Goal: Task Accomplishment & Management: Complete application form

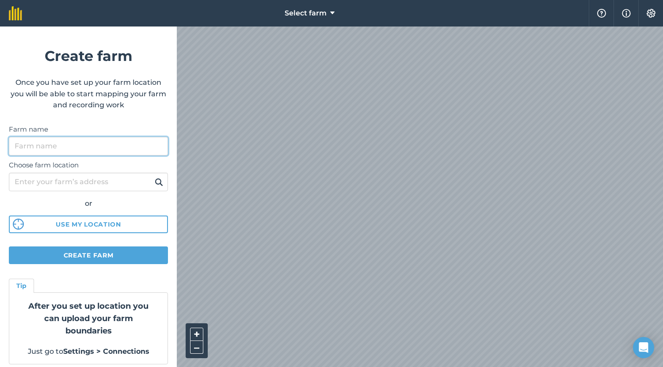
click at [119, 142] on input "Farm name" at bounding box center [88, 146] width 159 height 19
type input "Home"
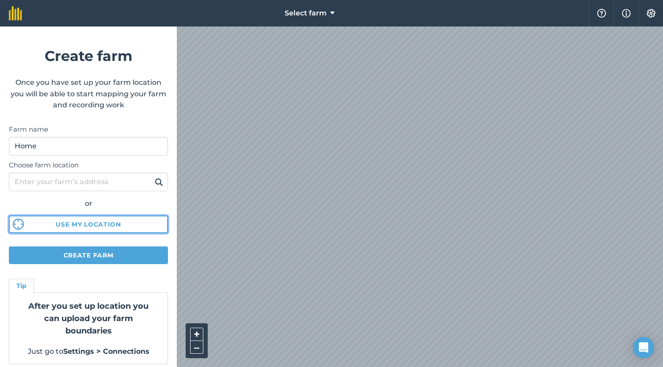
click at [102, 219] on button "Use my location" at bounding box center [88, 225] width 159 height 18
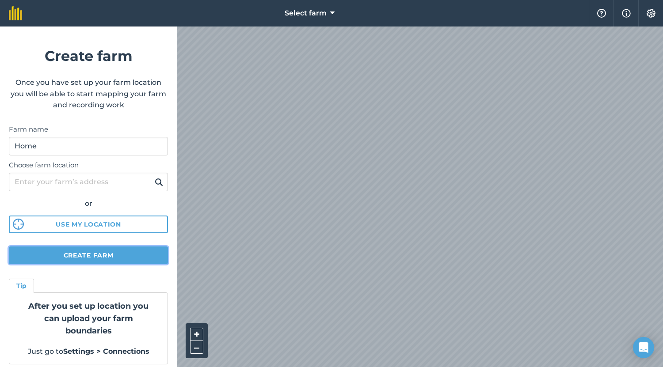
click at [114, 257] on button "Create farm" at bounding box center [88, 255] width 159 height 18
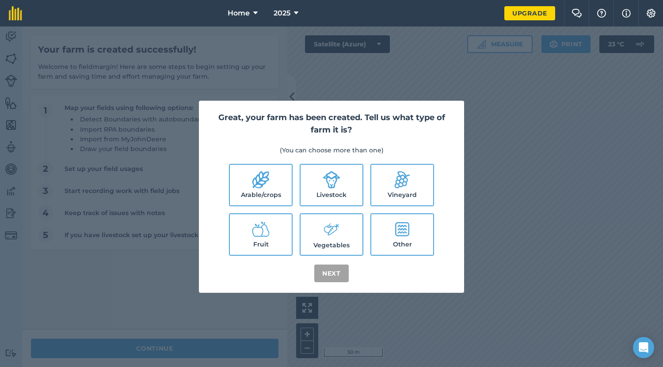
click at [271, 187] on label "Arable/crops" at bounding box center [261, 185] width 62 height 41
checkbox input "true"
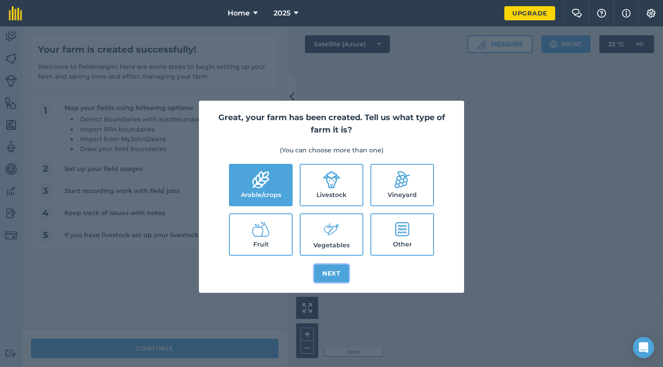
click at [332, 275] on button "Next" at bounding box center [331, 274] width 34 height 18
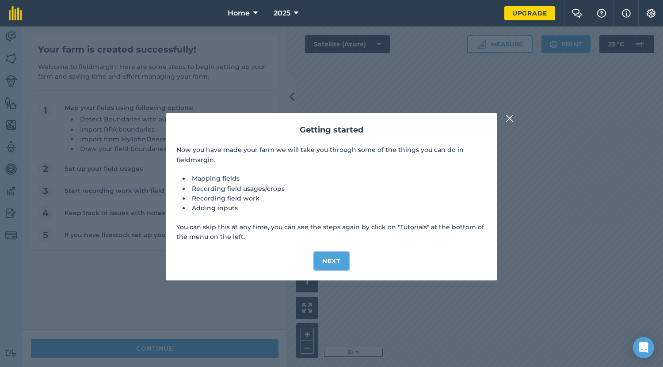
click at [340, 256] on button "Next" at bounding box center [331, 261] width 34 height 18
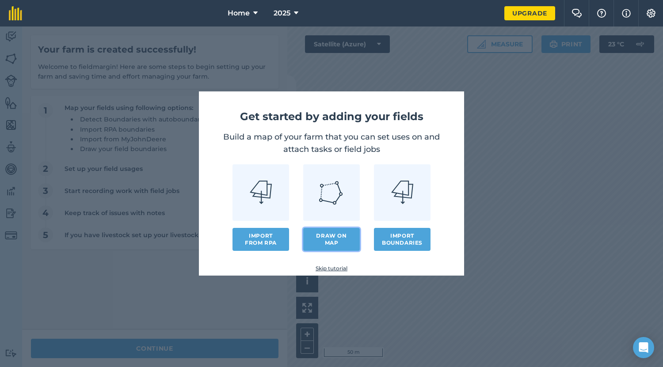
click at [342, 240] on link "Draw on map" at bounding box center [331, 239] width 57 height 23
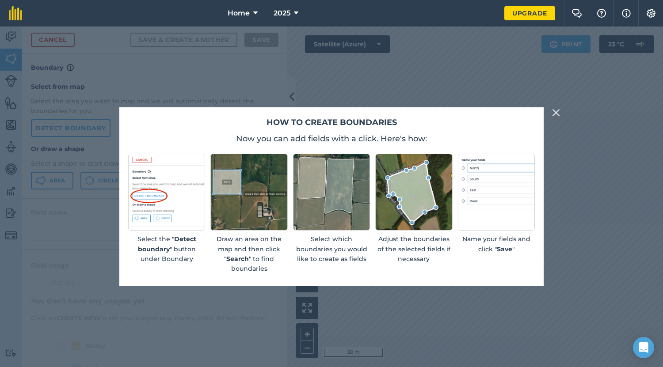
click at [557, 113] on img at bounding box center [556, 112] width 8 height 11
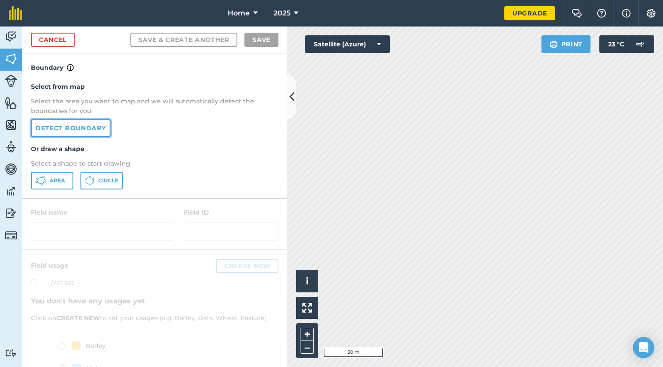
click at [92, 126] on link "Detect boundary" at bounding box center [71, 128] width 80 height 18
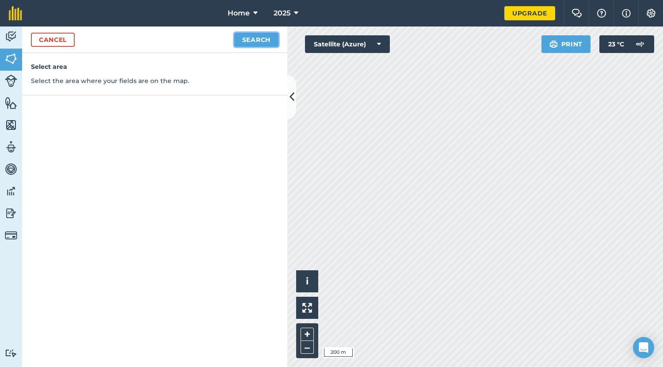
click at [264, 41] on button "Search" at bounding box center [256, 40] width 44 height 14
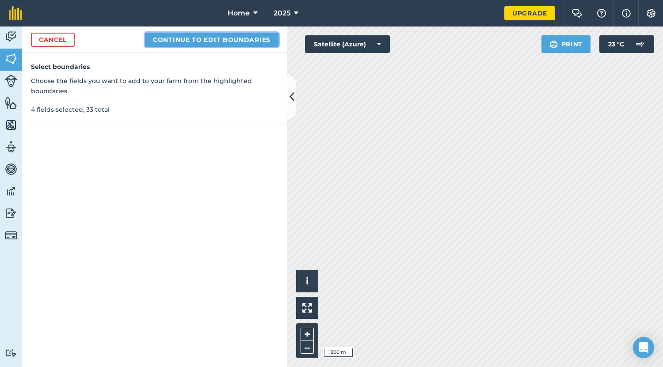
click at [225, 44] on button "Continue to edit boundaries" at bounding box center [211, 40] width 133 height 14
click at [216, 39] on button "Continue to name fields" at bounding box center [221, 40] width 114 height 14
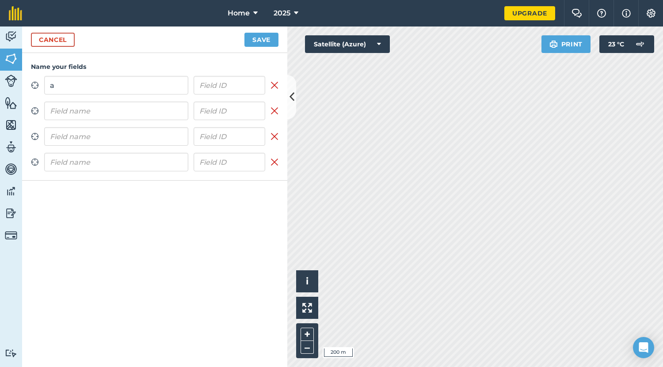
type input "a"
type input "b"
type input "c"
type input "d"
click at [269, 34] on button "Save" at bounding box center [261, 40] width 34 height 14
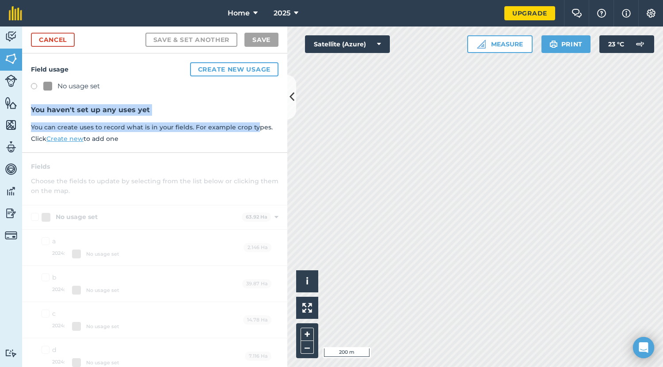
drag, startPoint x: 270, startPoint y: 78, endPoint x: 255, endPoint y: 139, distance: 62.9
click at [255, 139] on div "Field usage Create new usage No usage set You haven't set up any uses yet You c…" at bounding box center [154, 102] width 265 height 99
click at [242, 114] on h3 "You haven't set up any uses yet" at bounding box center [154, 109] width 247 height 11
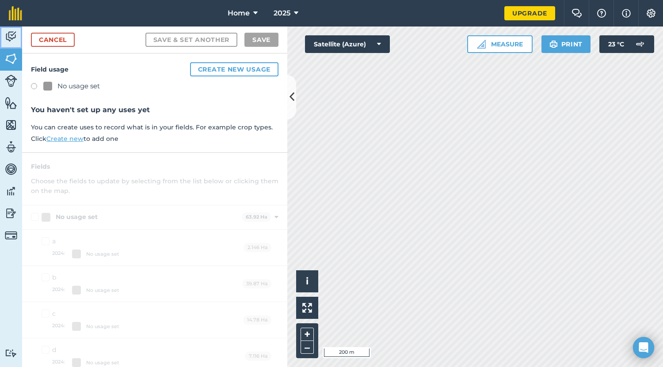
click at [20, 34] on link "Activity" at bounding box center [11, 38] width 22 height 22
